Goal: Task Accomplishment & Management: Use online tool/utility

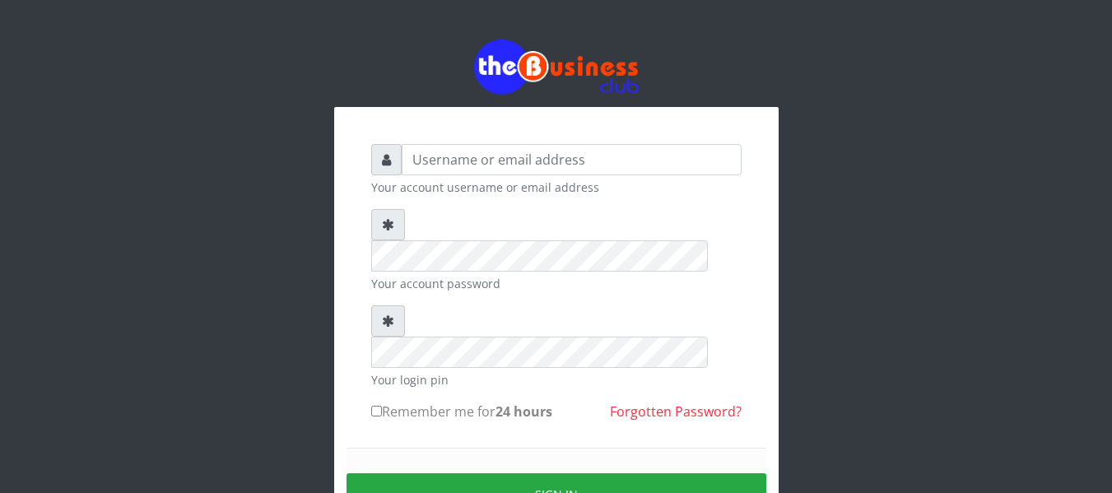
type input "agbitaf2@gmail.com"
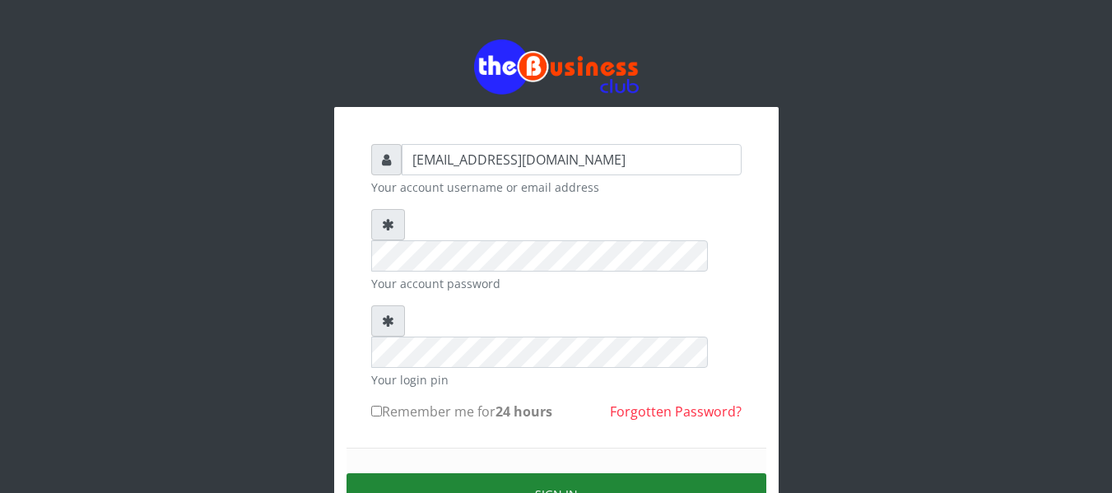
click at [540, 473] on button "Sign in" at bounding box center [557, 494] width 420 height 42
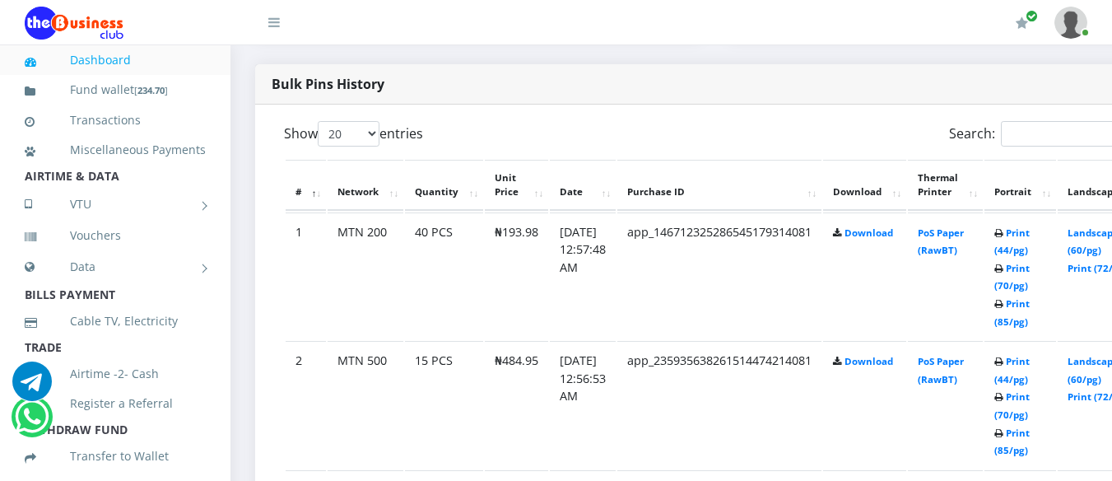
scroll to position [826, 0]
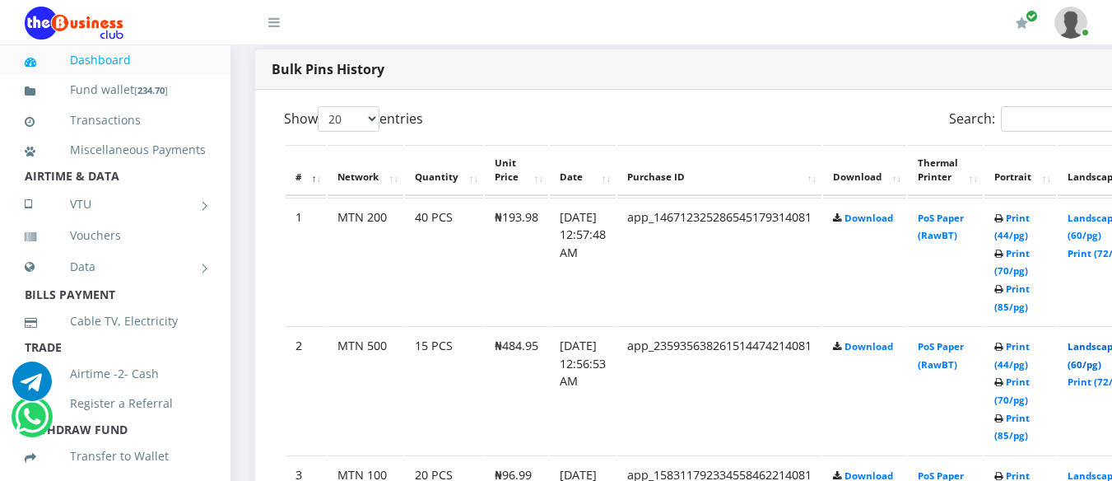
click at [1100, 347] on link "Landscape (60/pg)" at bounding box center [1093, 355] width 51 height 30
